Goal: Task Accomplishment & Management: Manage account settings

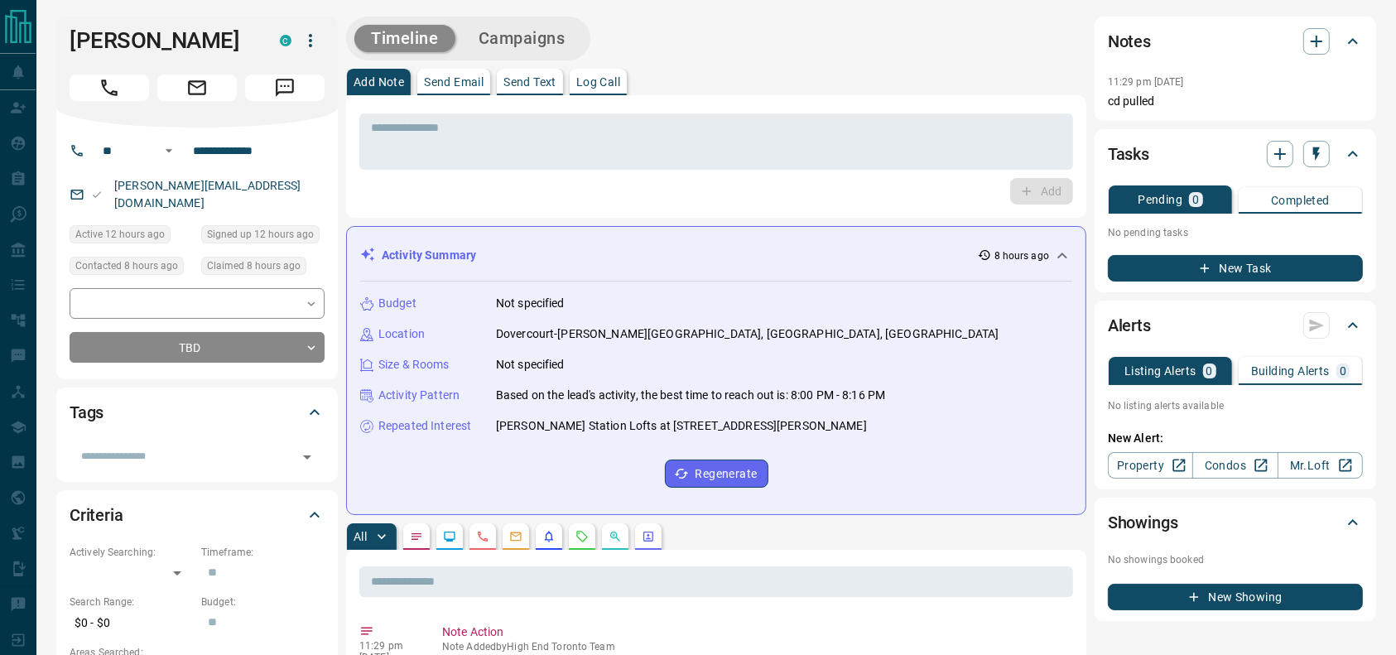
click at [115, 94] on icon "Call" at bounding box center [110, 88] width 22 height 22
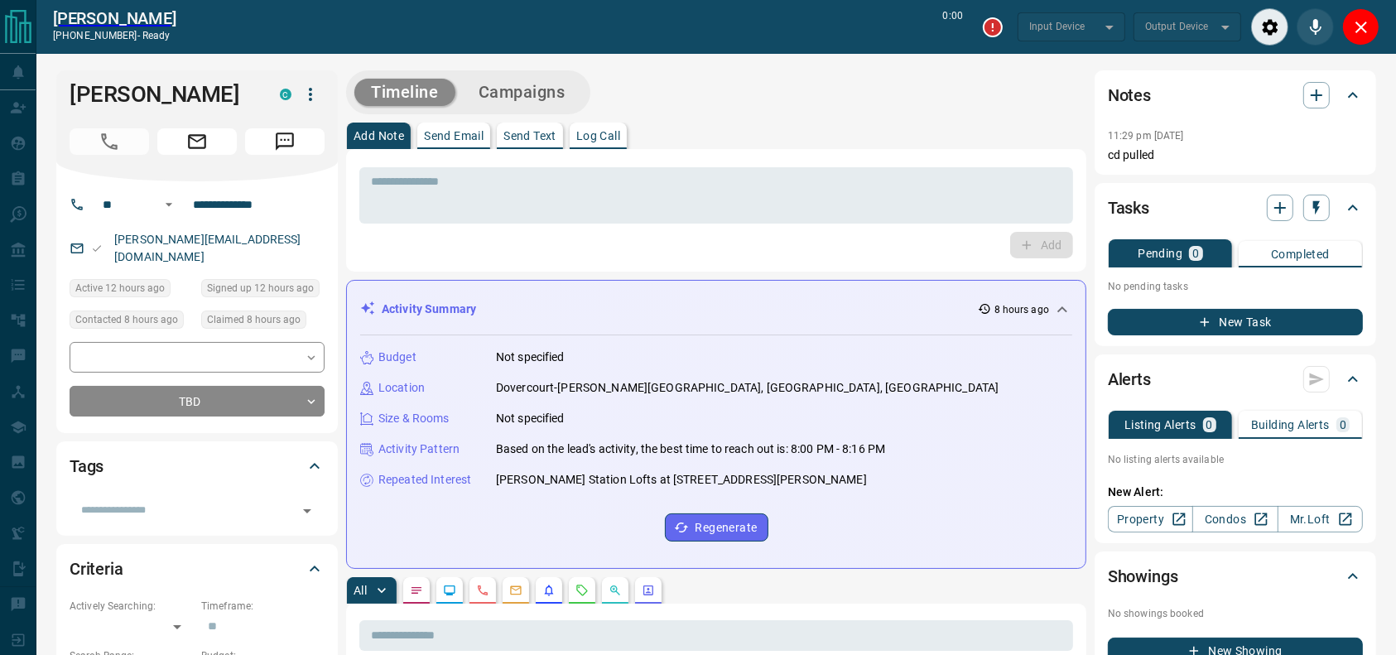
type input "*******"
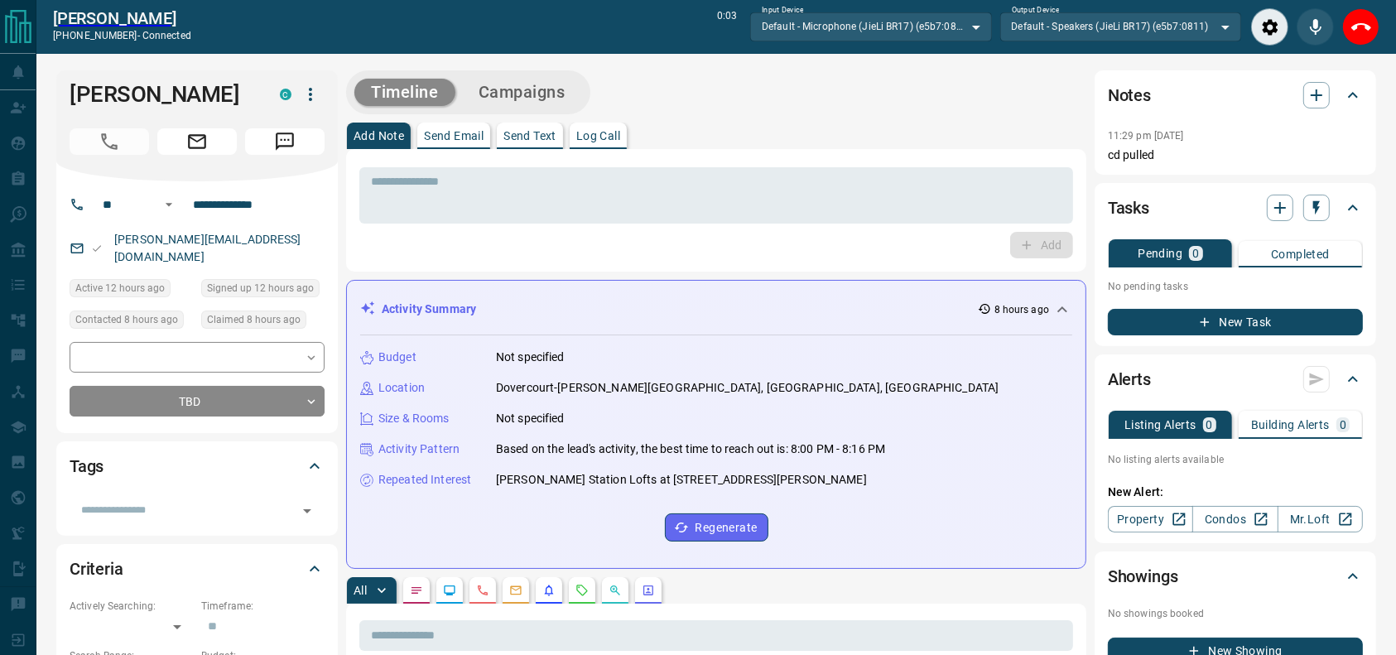
click at [262, 359] on div "​ ​ TBD ** ​" at bounding box center [197, 379] width 255 height 75
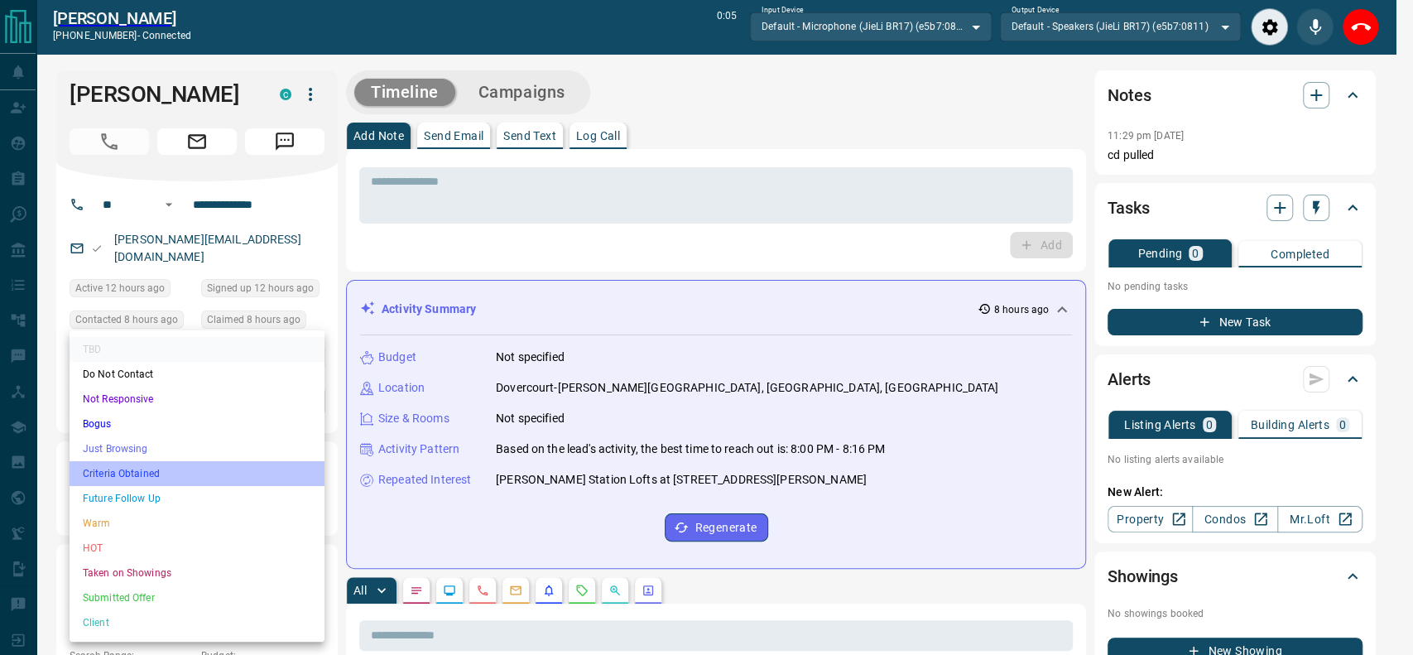
click at [186, 479] on li "Criteria Obtained" at bounding box center [197, 473] width 255 height 25
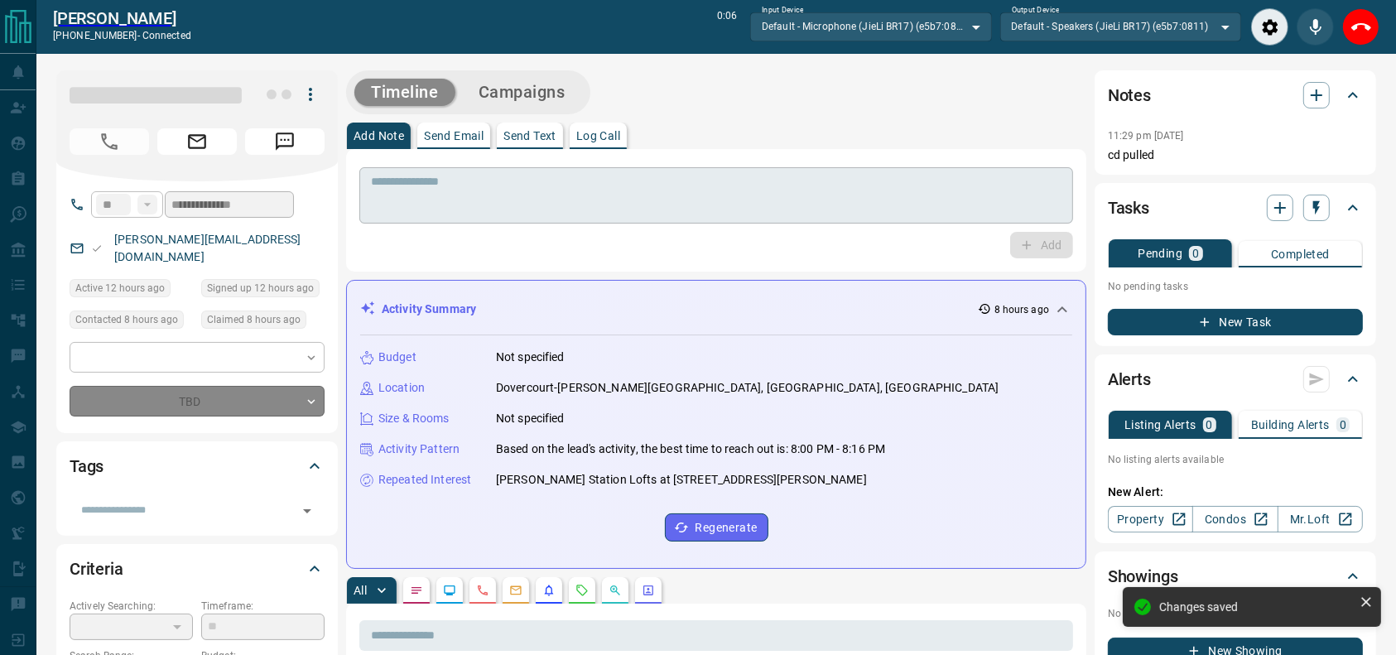
click at [541, 182] on textarea at bounding box center [716, 196] width 691 height 42
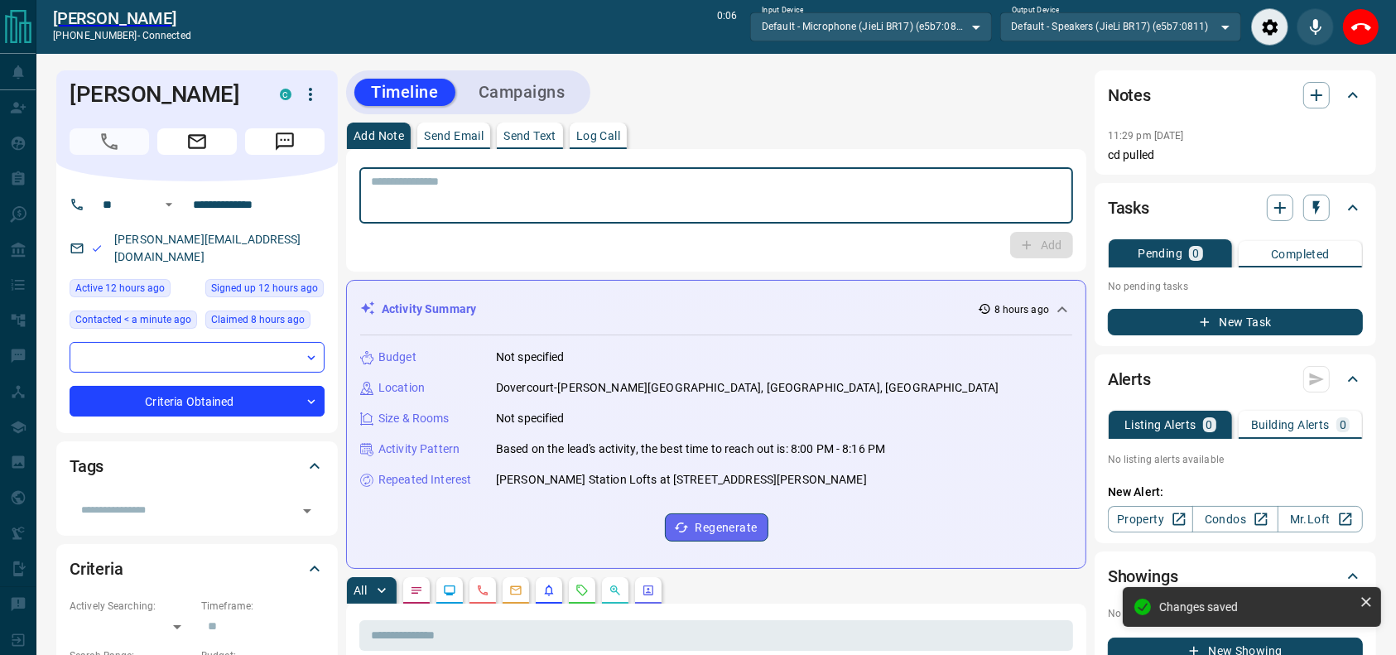
type input "*"
click at [404, 202] on textarea "To enrich screen reader interactions, please activate Accessibility in Grammarl…" at bounding box center [716, 196] width 691 height 42
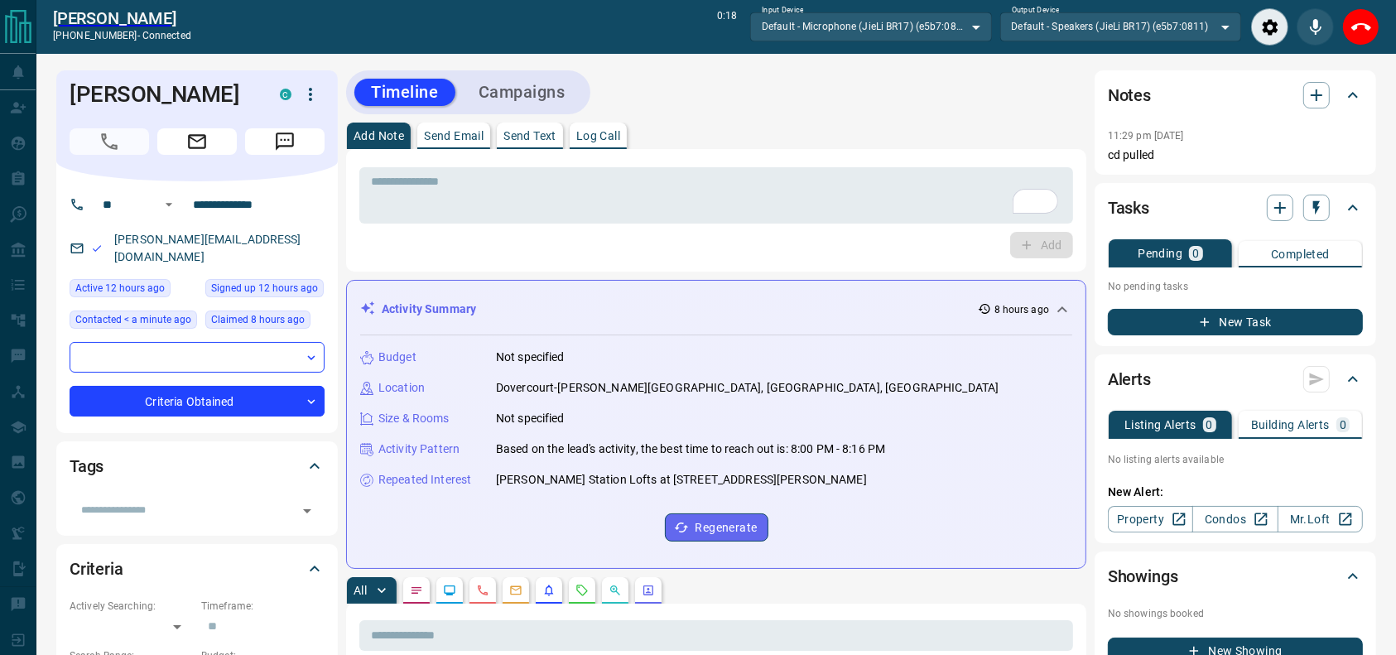
click at [709, 142] on div "Add Note Send Email Send Text Log Call" at bounding box center [716, 136] width 740 height 26
click at [686, 171] on div "* ​" at bounding box center [716, 195] width 714 height 56
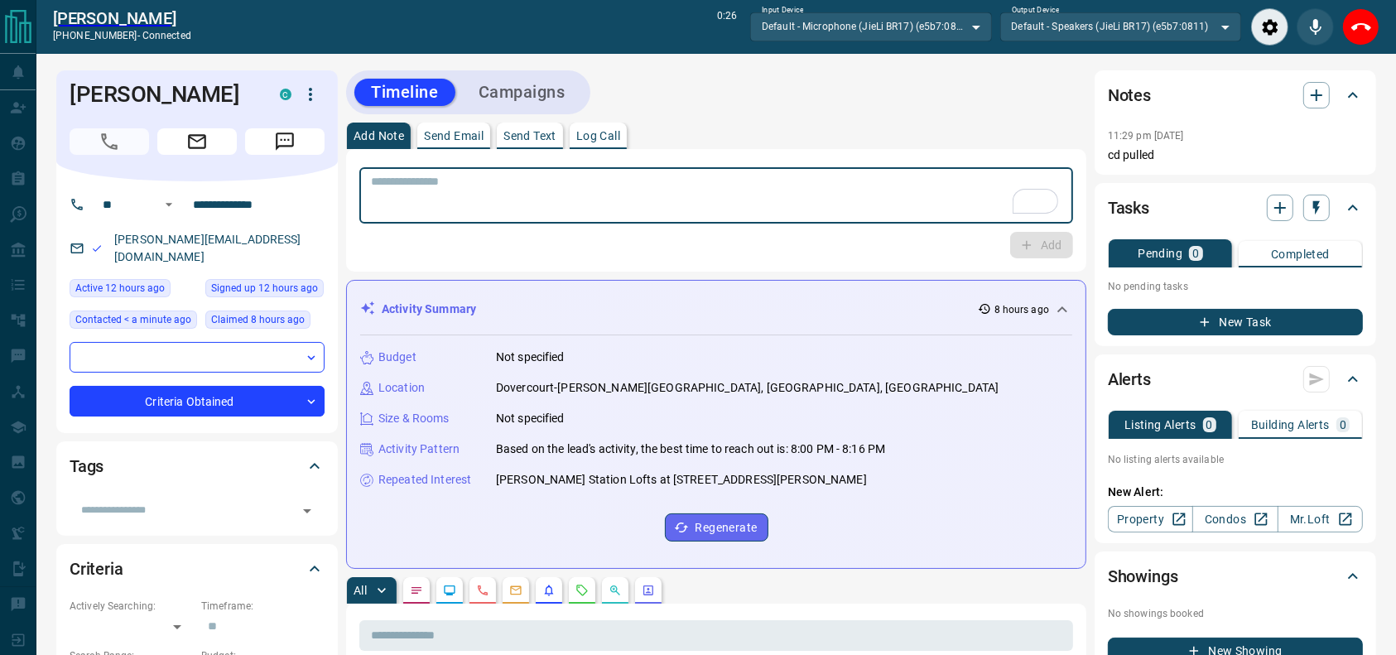
click at [700, 227] on div "* ​ Add" at bounding box center [716, 210] width 714 height 96
click at [691, 189] on textarea "To enrich screen reader interactions, please activate Accessibility in Grammarl…" at bounding box center [716, 196] width 691 height 42
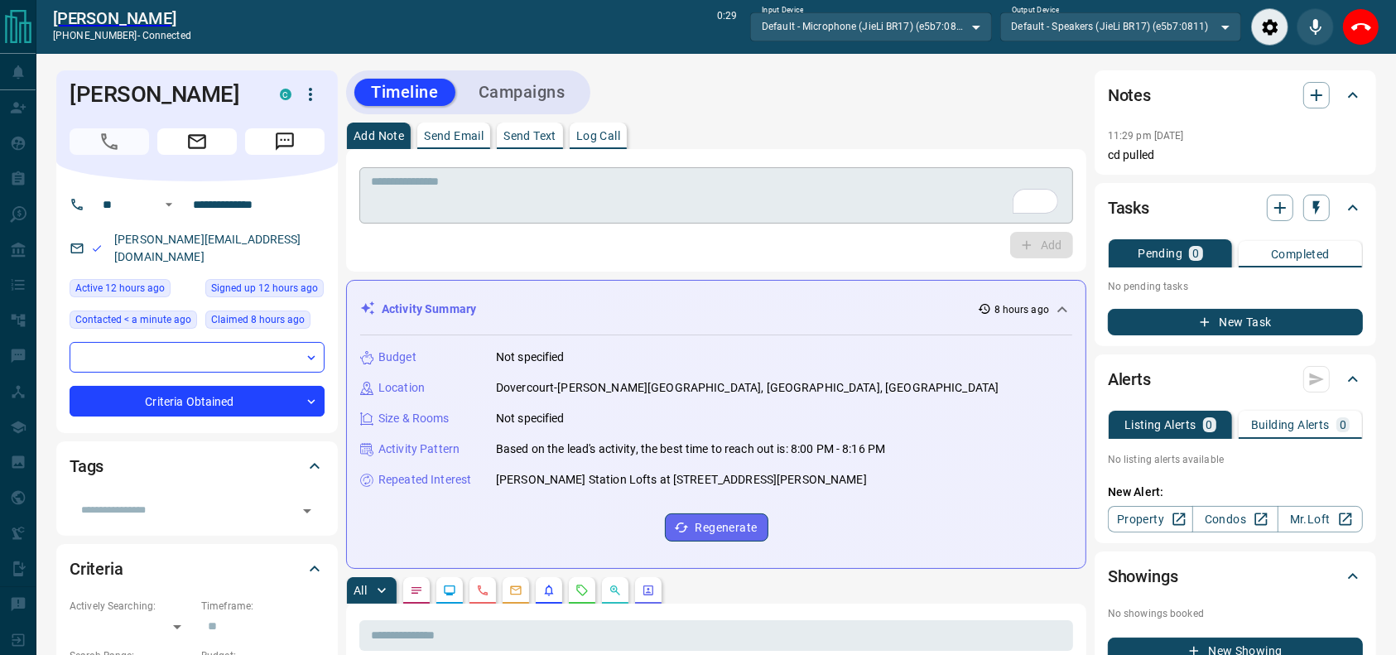
click at [672, 178] on textarea "To enrich screen reader interactions, please activate Accessibility in Grammarl…" at bounding box center [716, 196] width 691 height 42
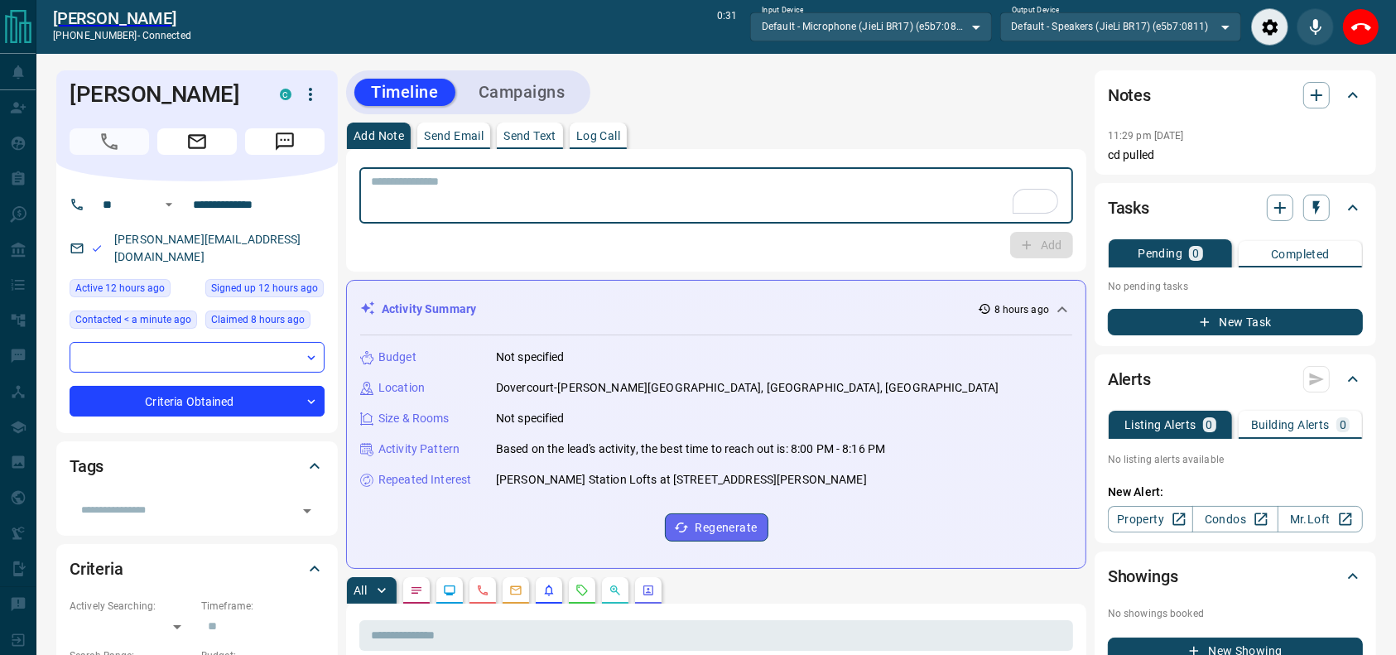
click at [678, 190] on textarea "To enrich screen reader interactions, please activate Accessibility in Grammarl…" at bounding box center [716, 196] width 691 height 42
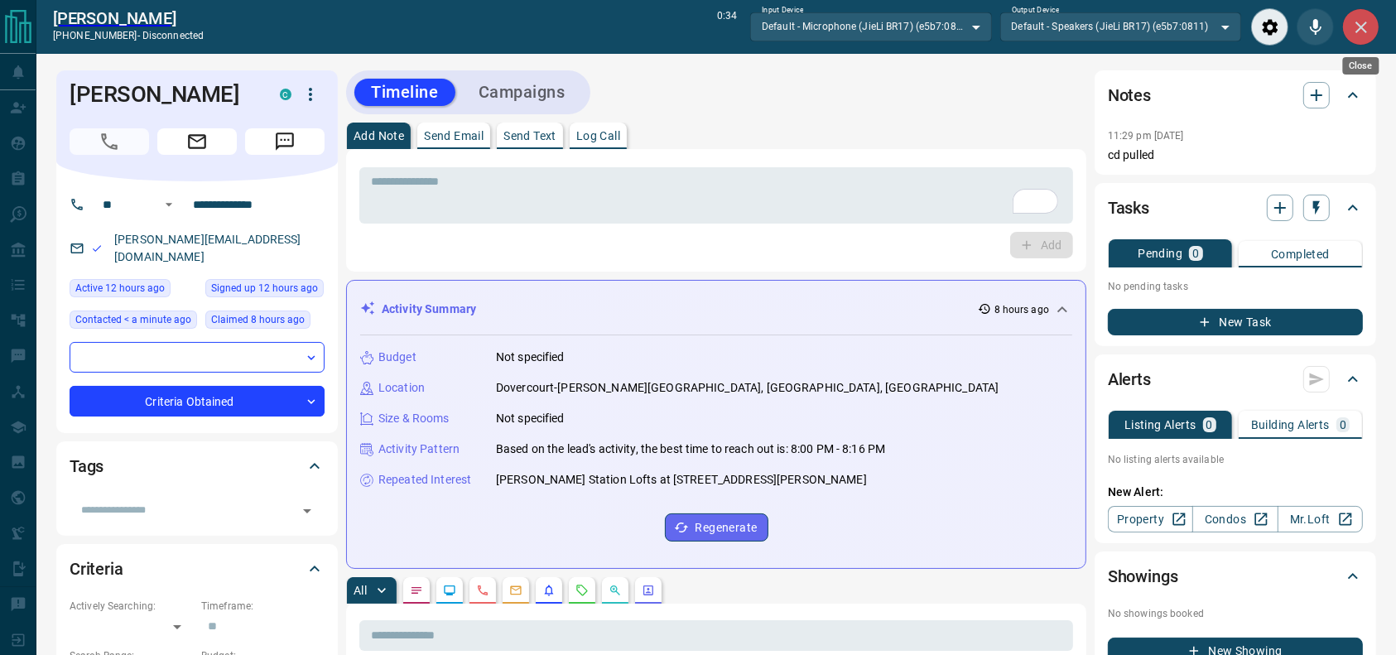
click at [1378, 24] on button "Close" at bounding box center [1360, 26] width 37 height 37
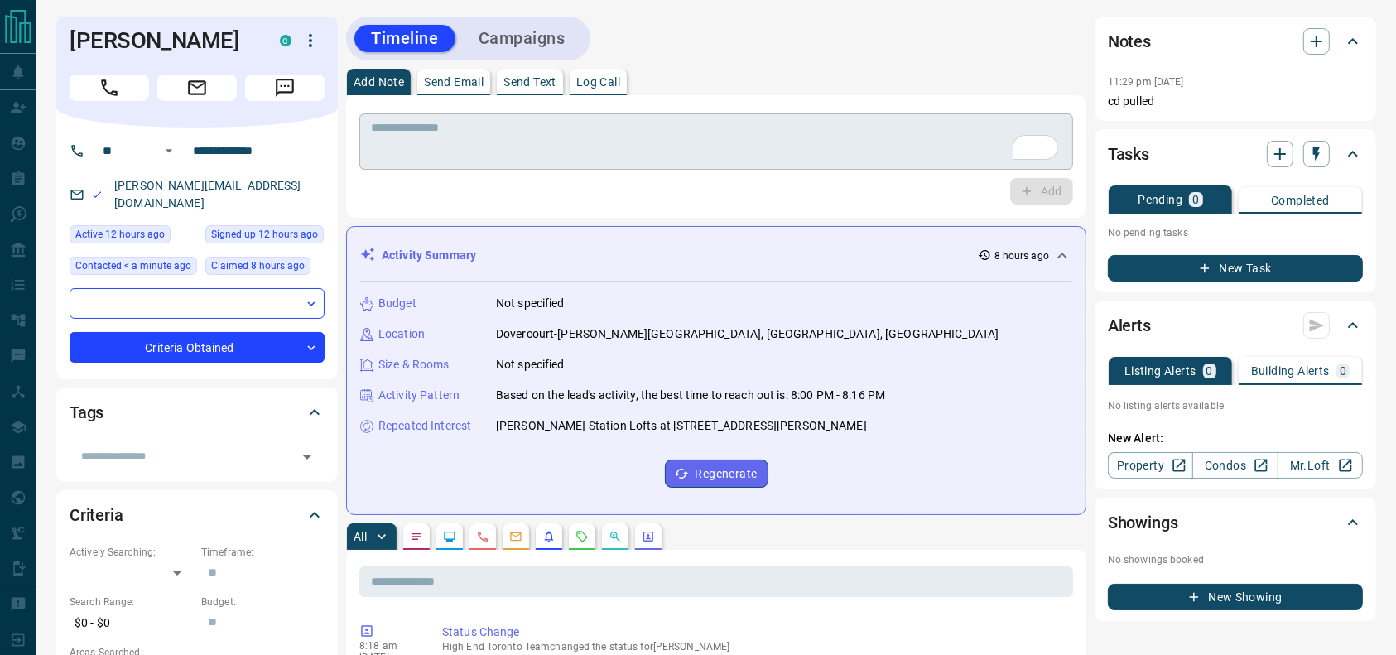
click at [807, 143] on textarea "To enrich screen reader interactions, please activate Accessibility in Grammarl…" at bounding box center [716, 142] width 691 height 42
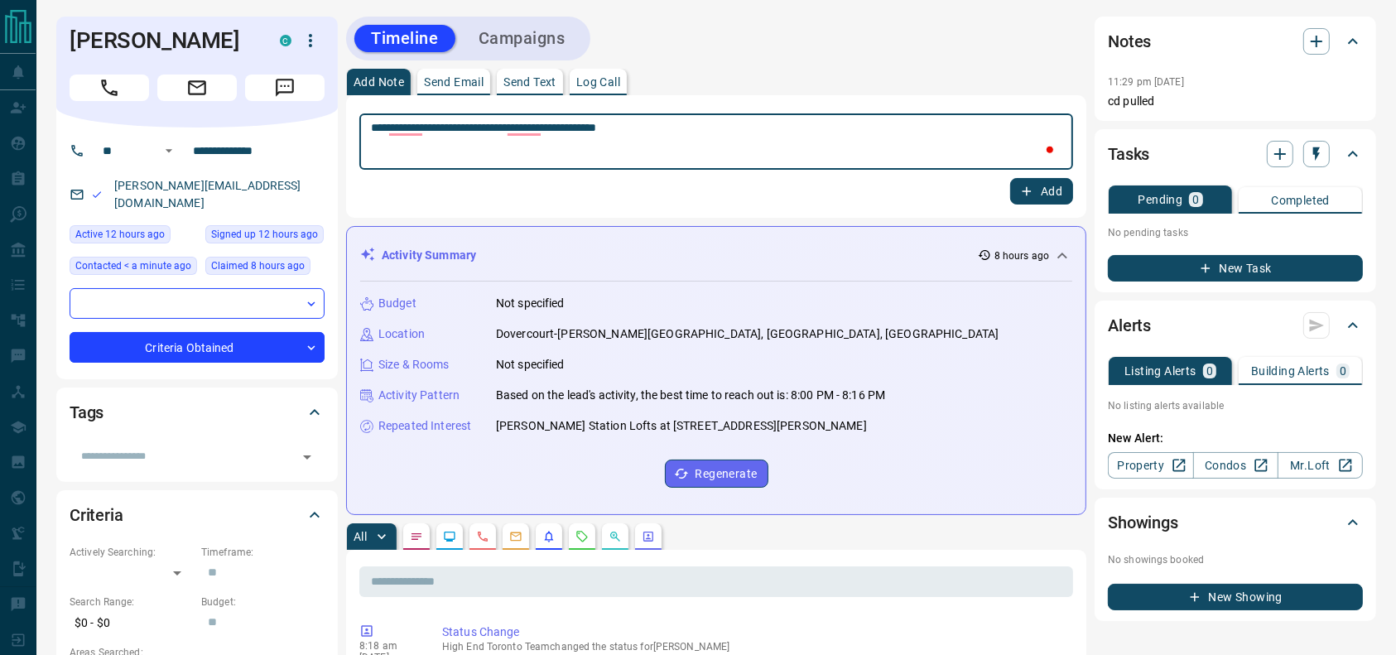
type textarea "**********"
click at [1050, 188] on button "Add" at bounding box center [1041, 191] width 63 height 26
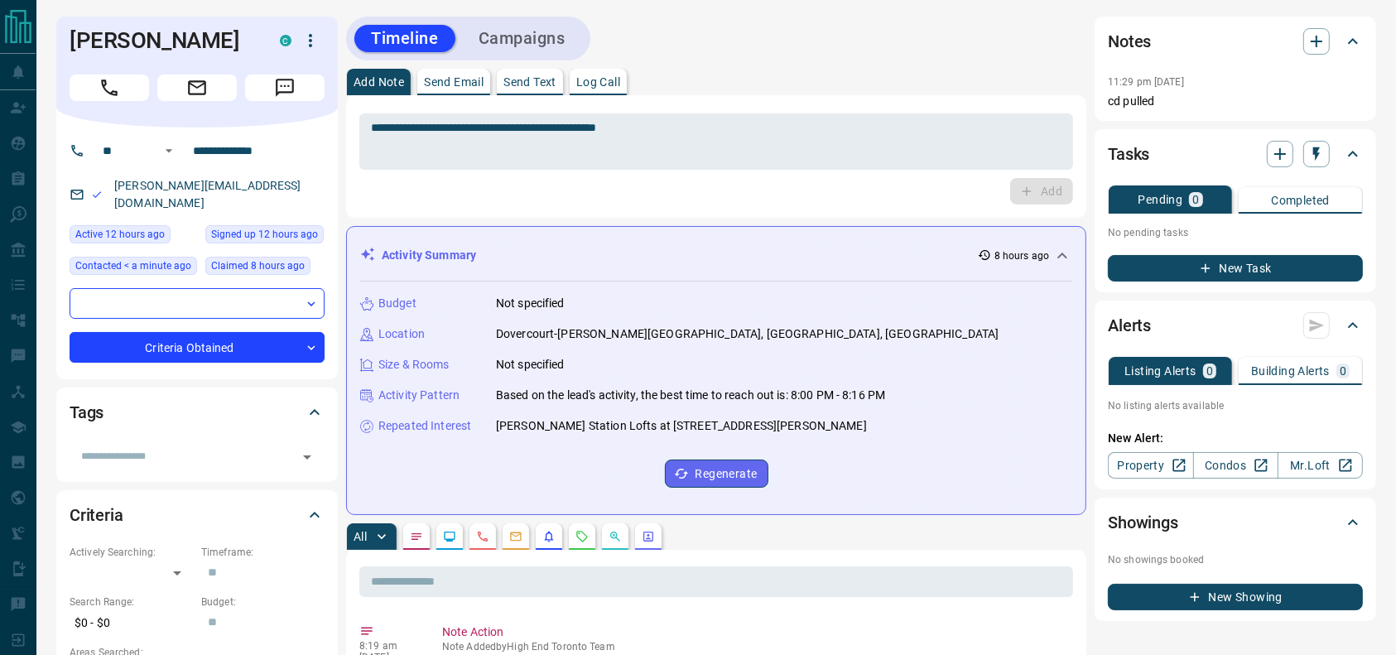
click at [1240, 250] on div "New Task" at bounding box center [1235, 263] width 255 height 36
click at [1235, 260] on button "New Task" at bounding box center [1235, 268] width 255 height 26
